Goal: Information Seeking & Learning: Learn about a topic

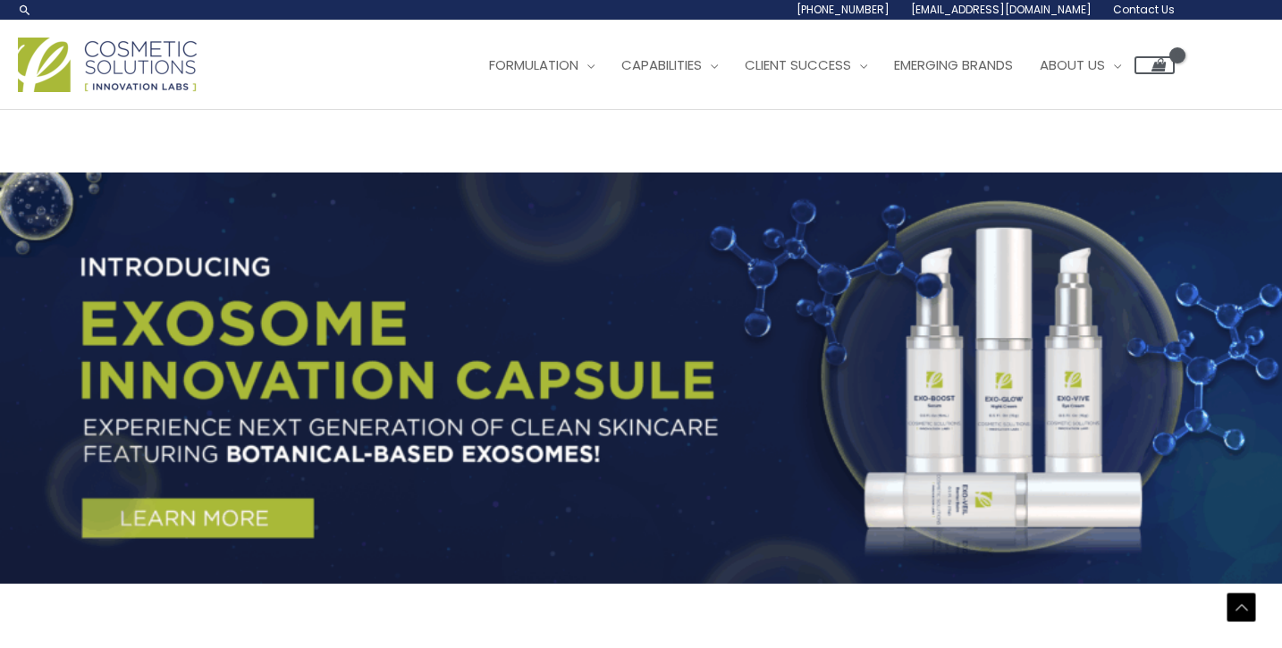
scroll to position [3032, 0]
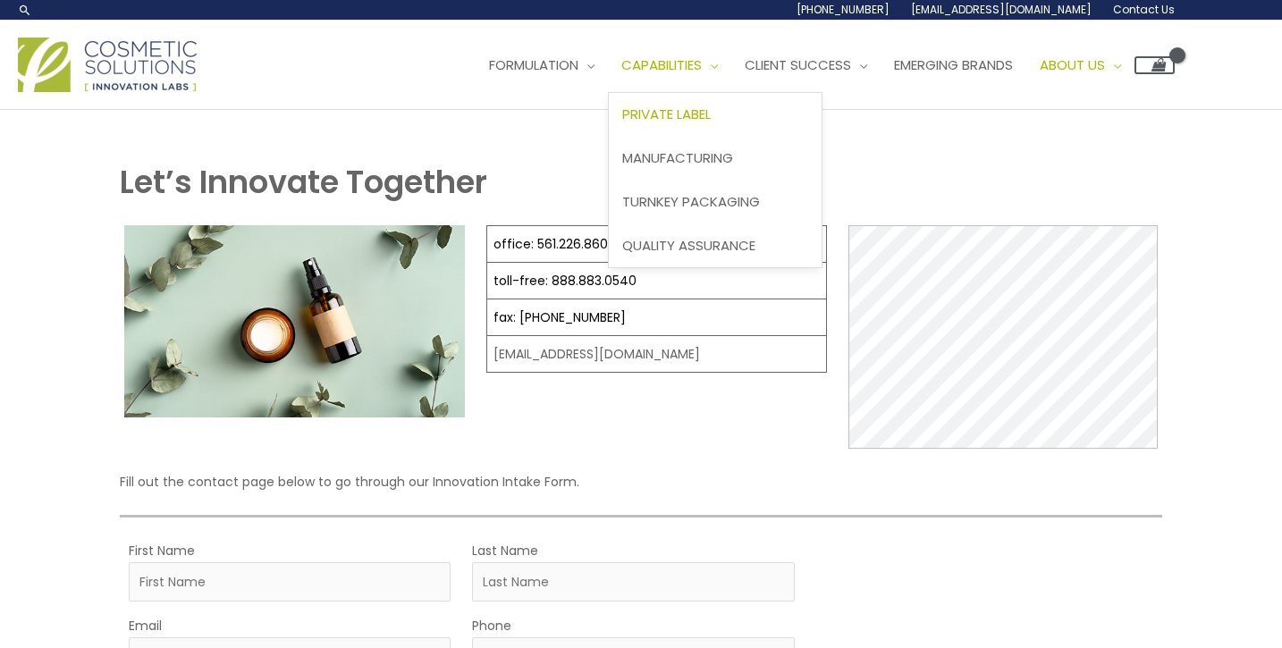
click at [705, 113] on span "Private Label" at bounding box center [666, 114] width 89 height 19
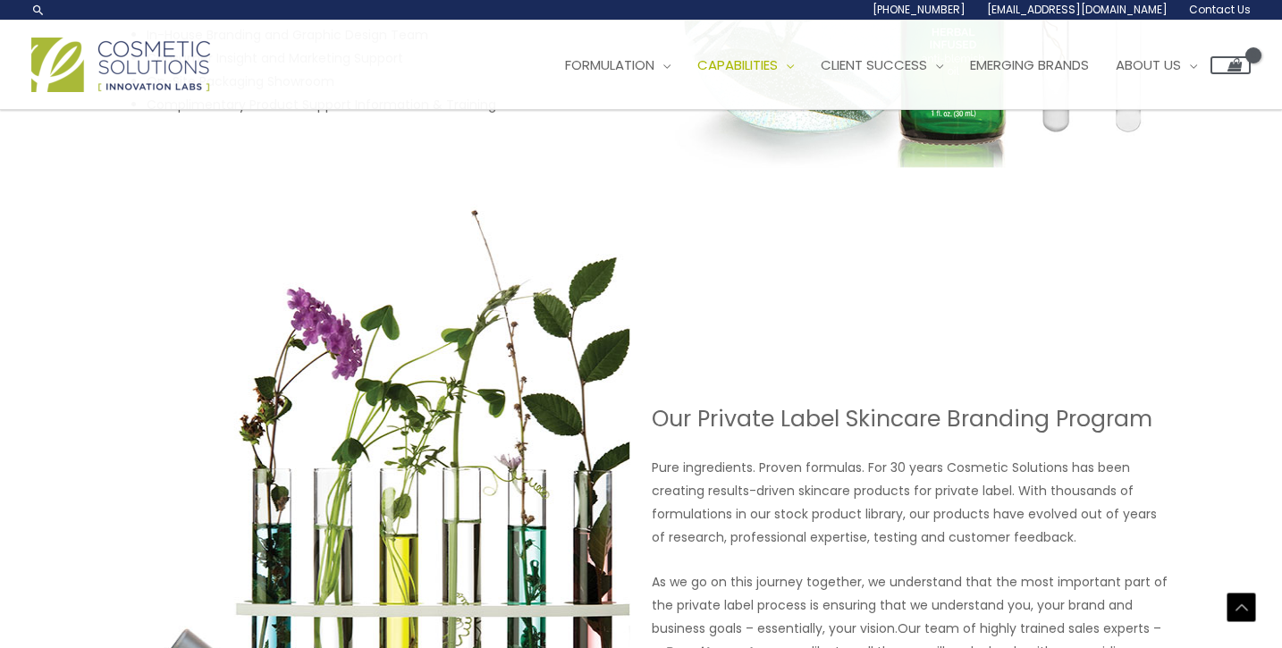
scroll to position [1080, 0]
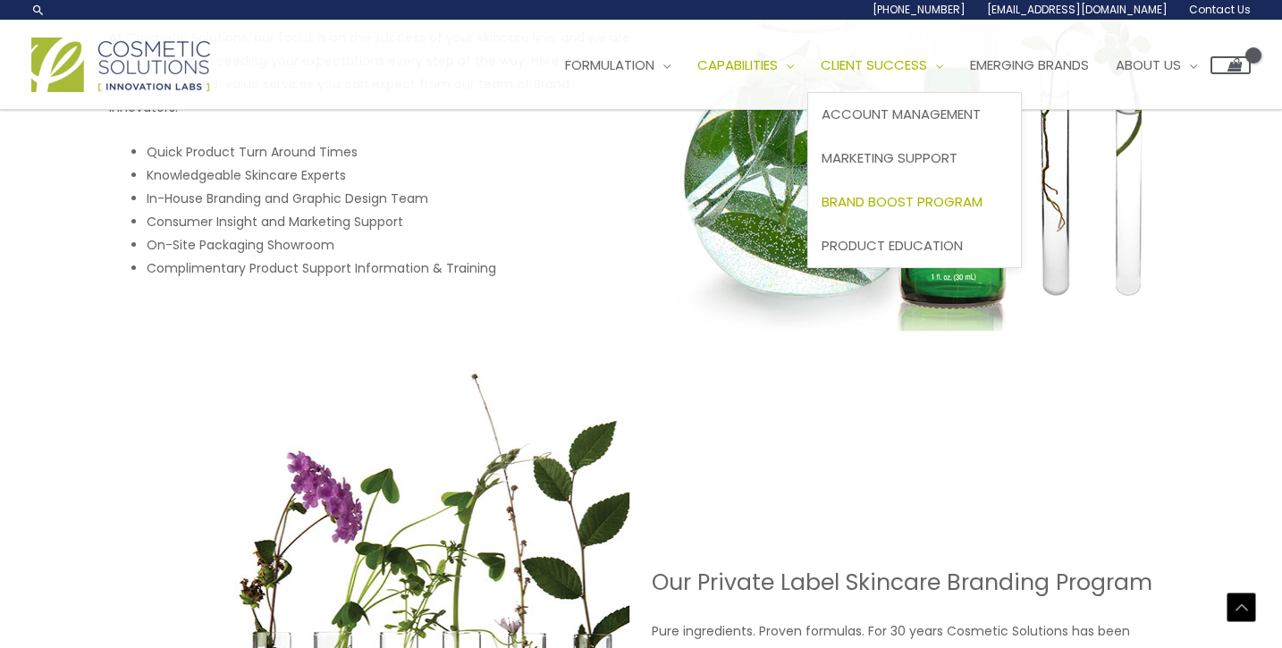
click at [911, 195] on span "Brand Boost Program" at bounding box center [902, 201] width 161 height 19
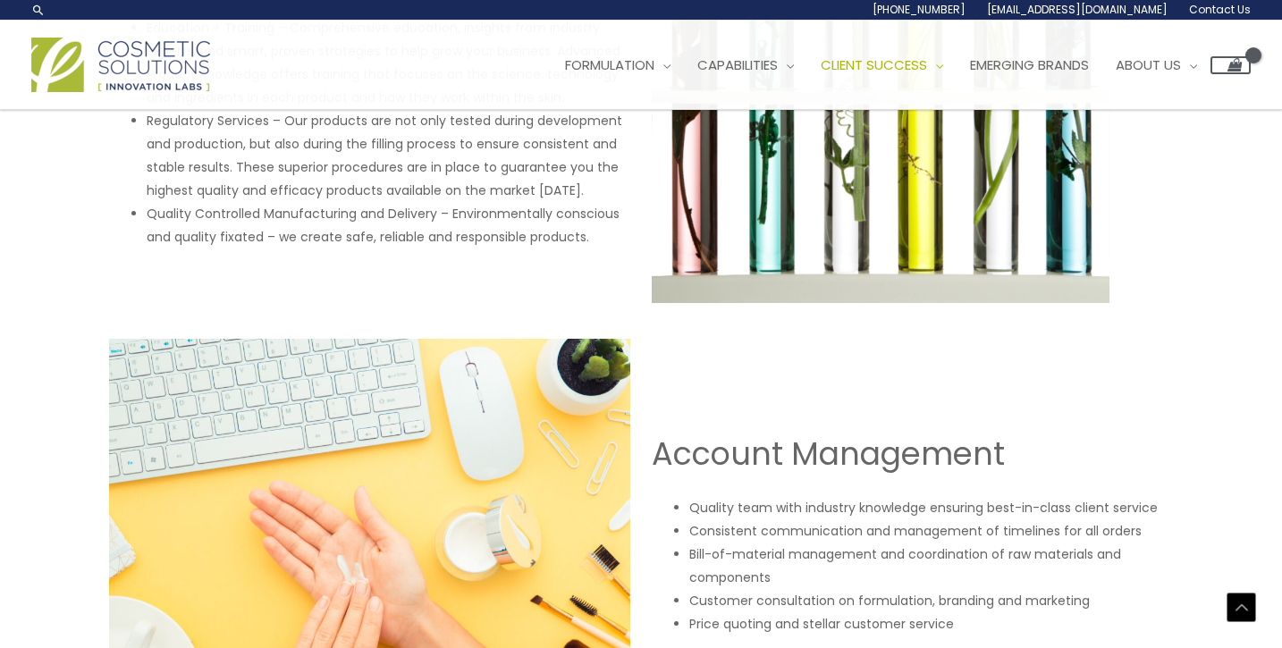
scroll to position [467, 0]
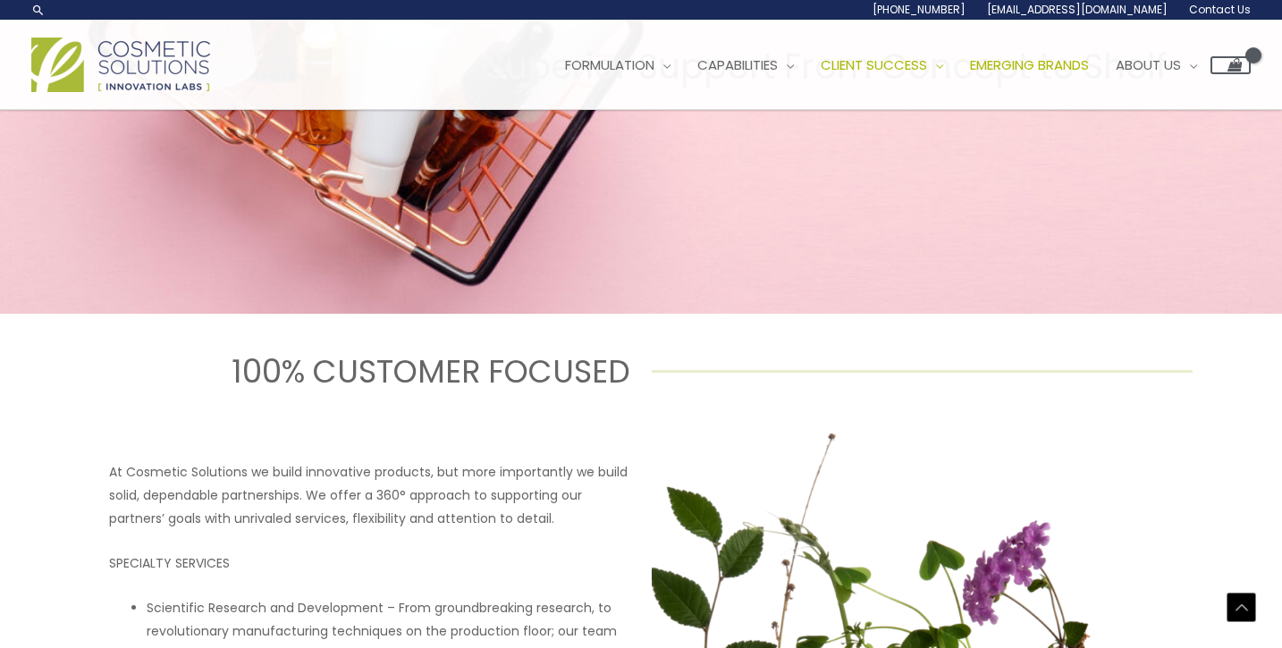
click at [1037, 66] on span "Emerging Brands" at bounding box center [1029, 64] width 119 height 19
